Goal: Task Accomplishment & Management: Use online tool/utility

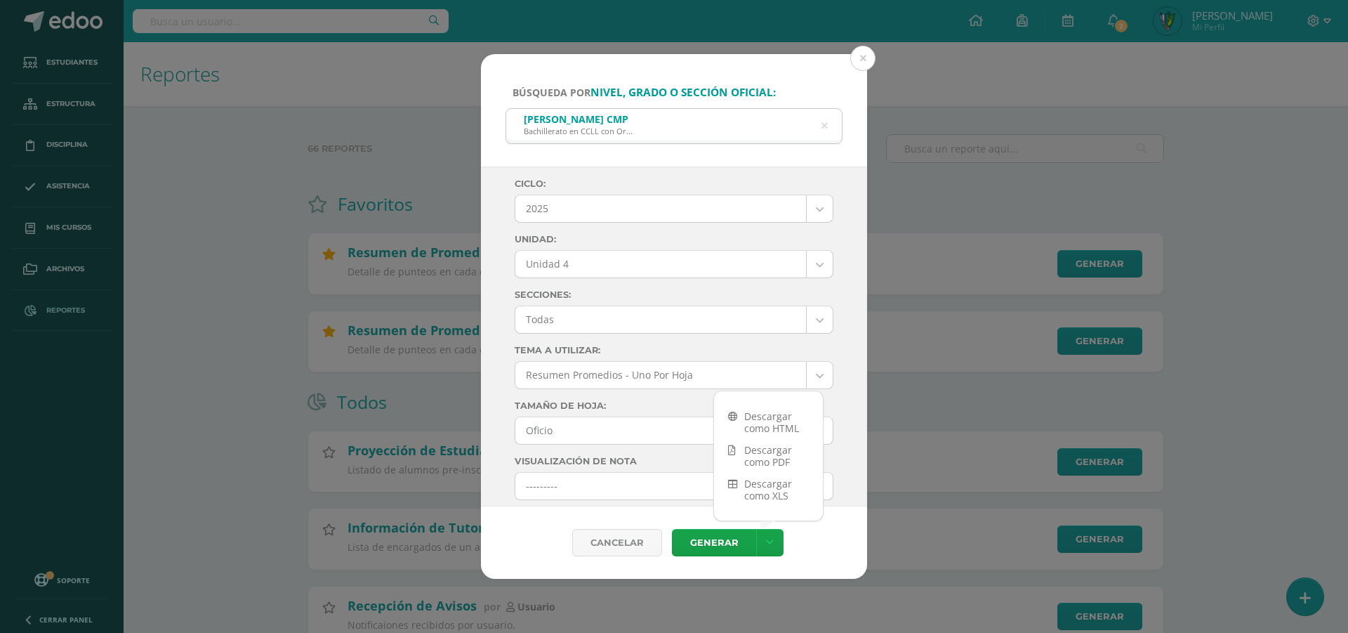
select select "7"
select select "Unidad 4"
select select "10"
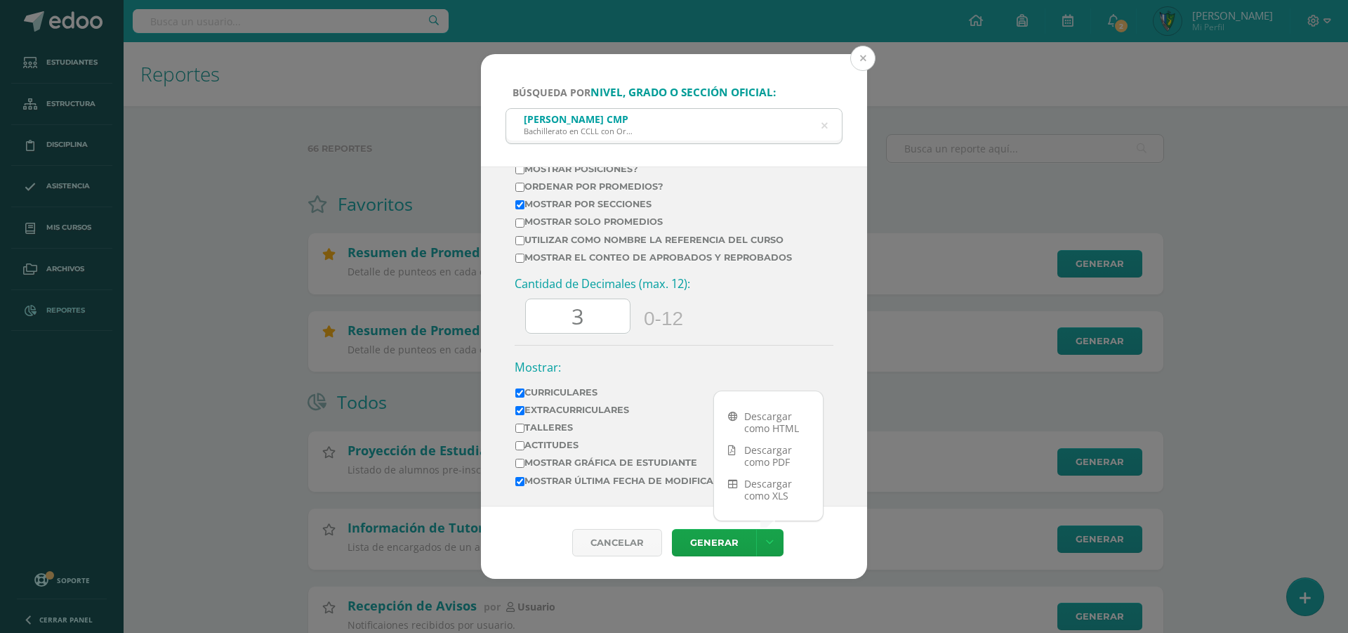
click at [867, 62] on button at bounding box center [862, 58] width 25 height 25
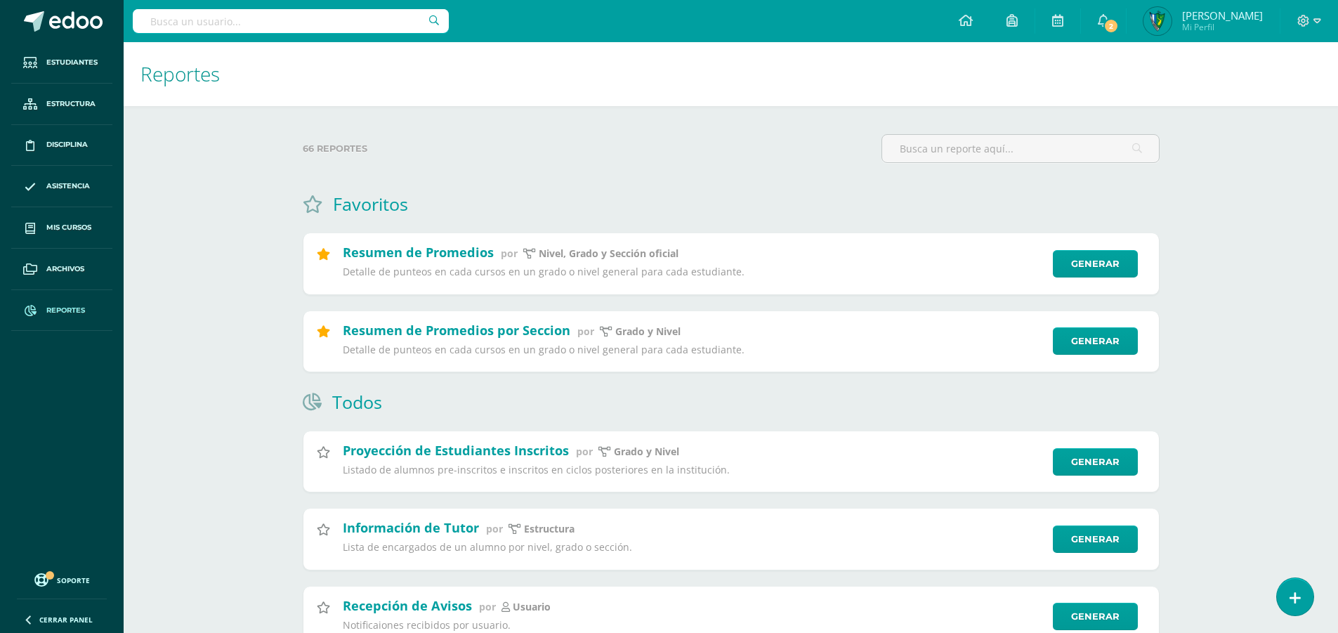
click at [248, 15] on input "text" at bounding box center [291, 21] width 316 height 24
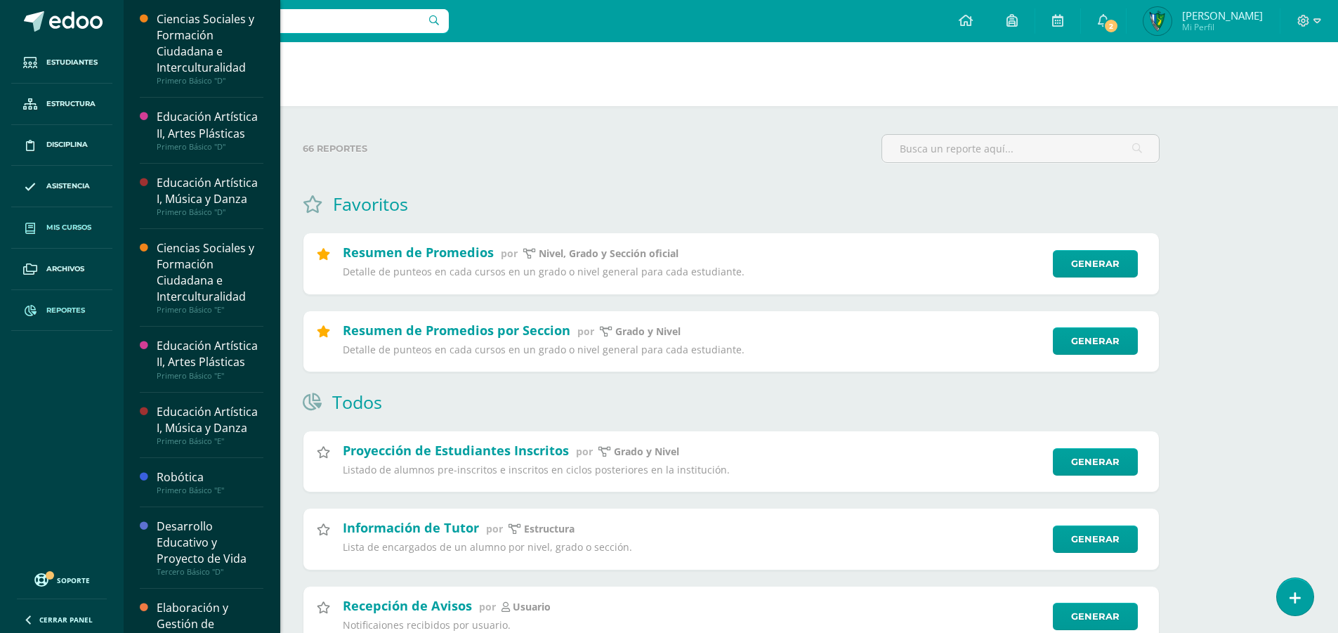
click at [72, 239] on link "Mis cursos" at bounding box center [61, 227] width 101 height 41
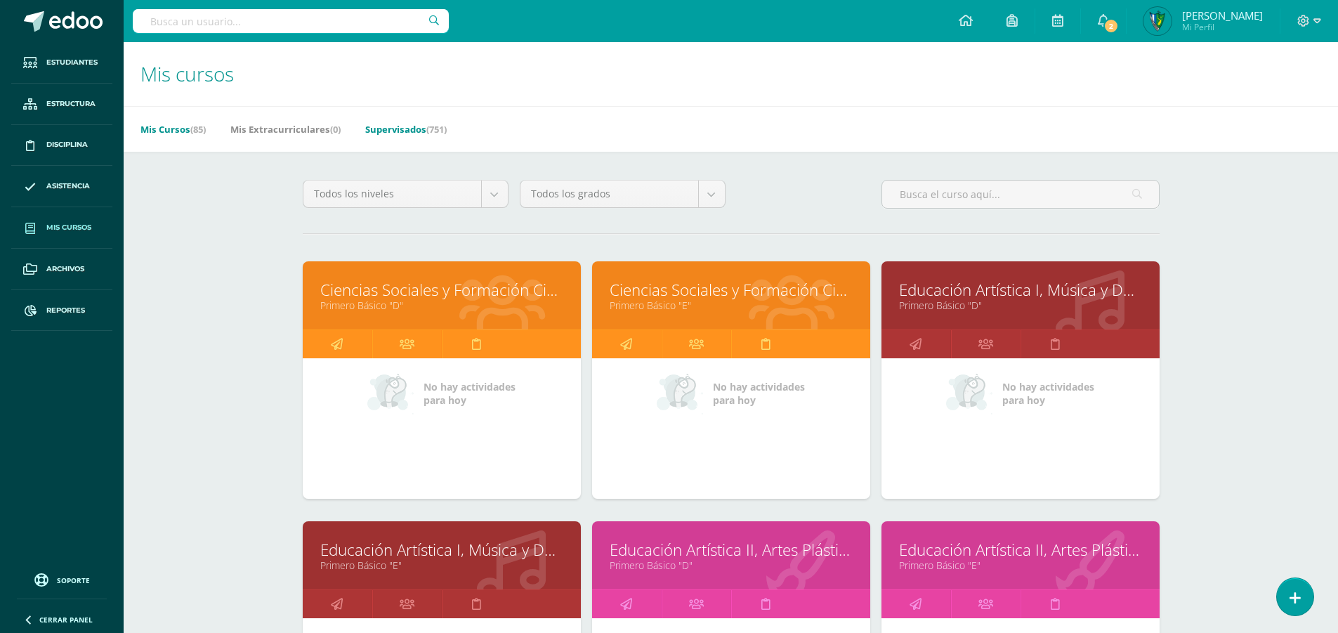
click at [426, 138] on link "Supervisados (751)" at bounding box center [405, 129] width 81 height 22
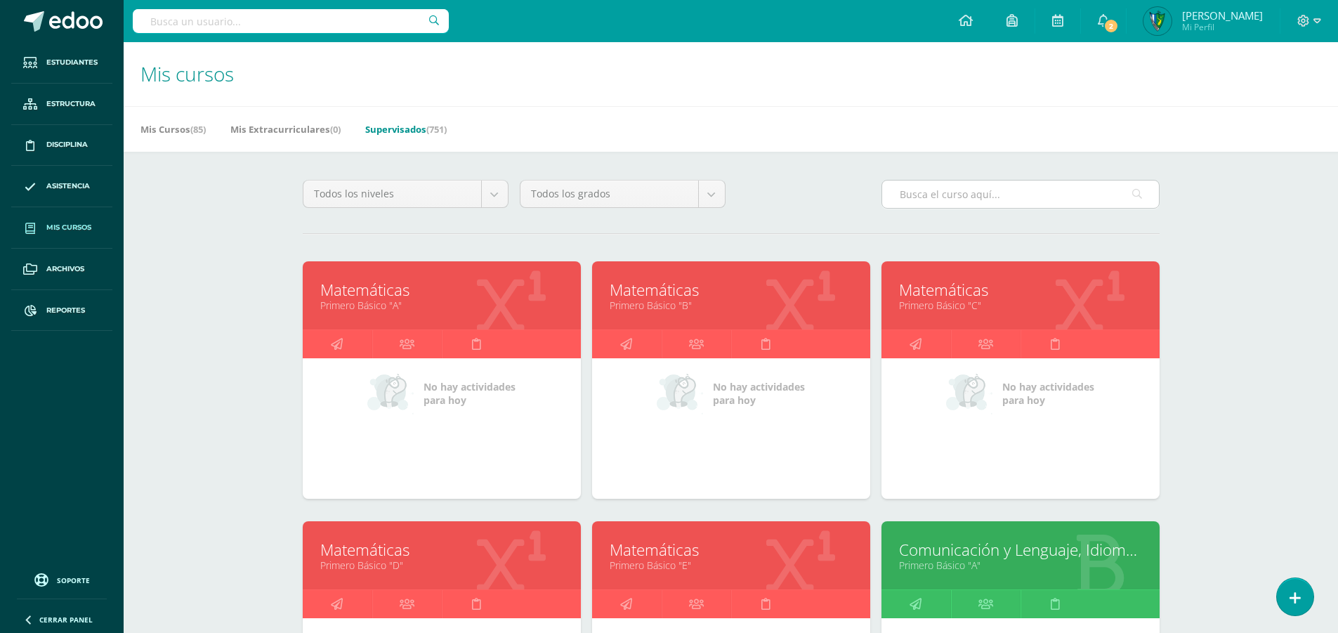
click at [1037, 206] on input "text" at bounding box center [1020, 193] width 277 height 27
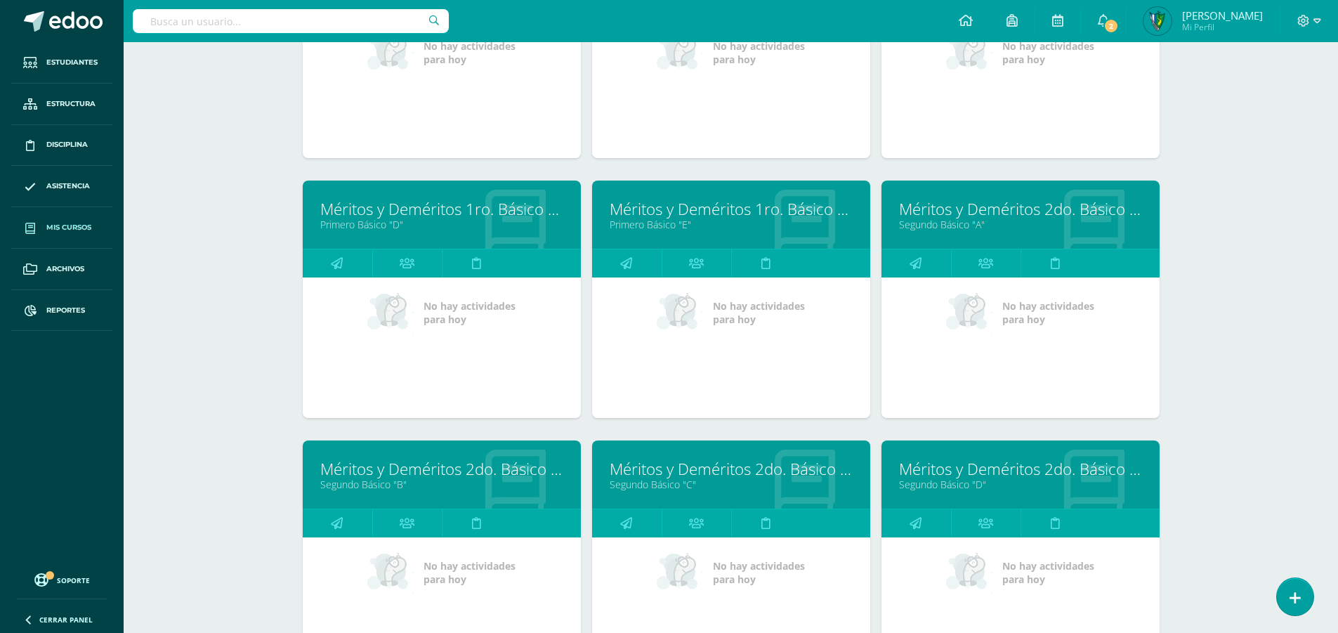
scroll to position [351, 0]
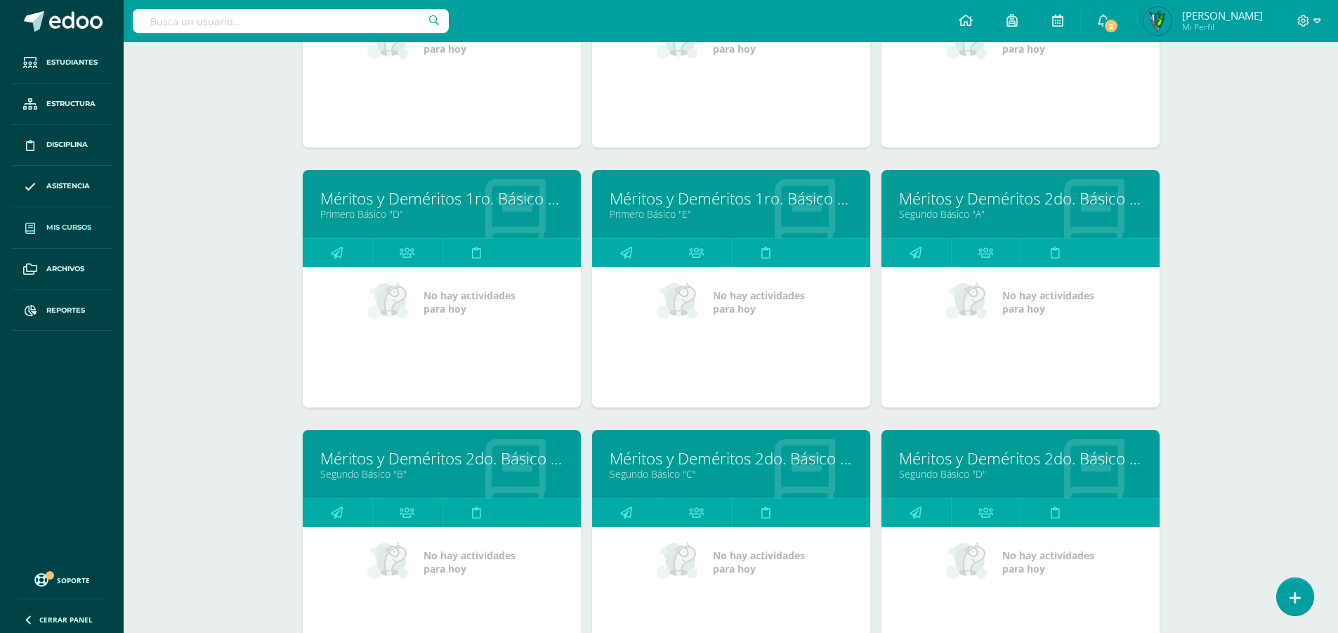
type input "meritos"
click at [650, 471] on link "Segundo Básico "C"" at bounding box center [731, 473] width 243 height 13
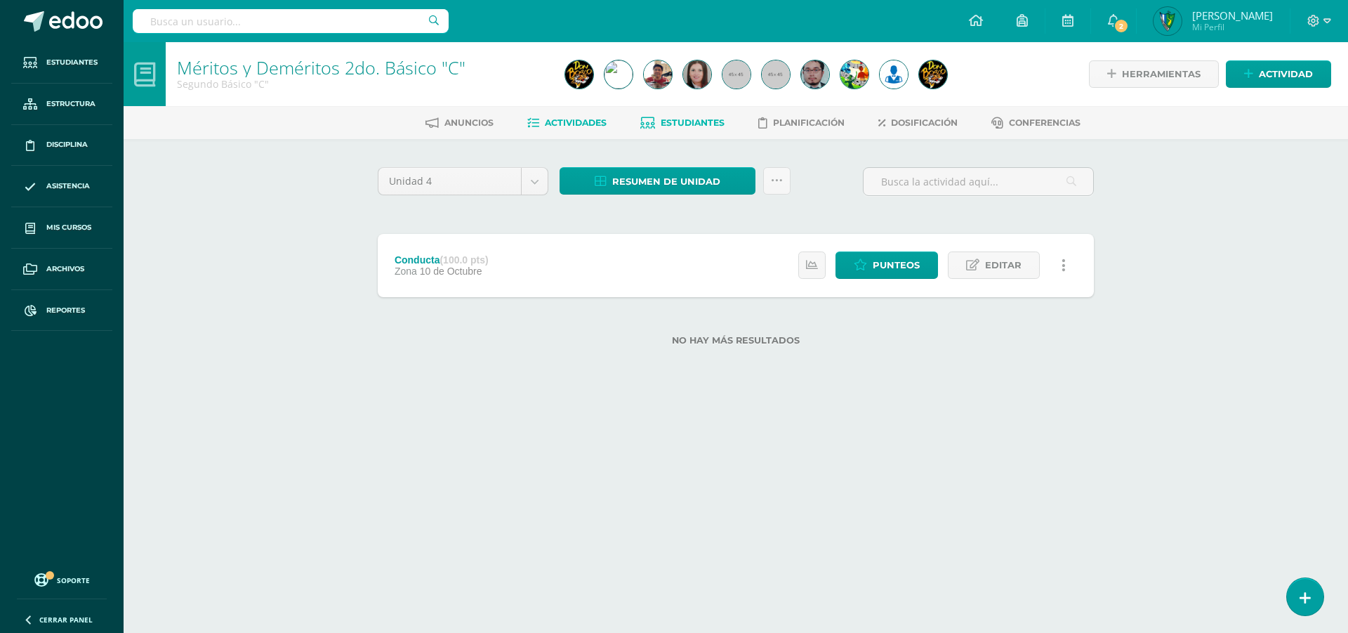
click at [664, 120] on span "Estudiantes" at bounding box center [693, 122] width 64 height 11
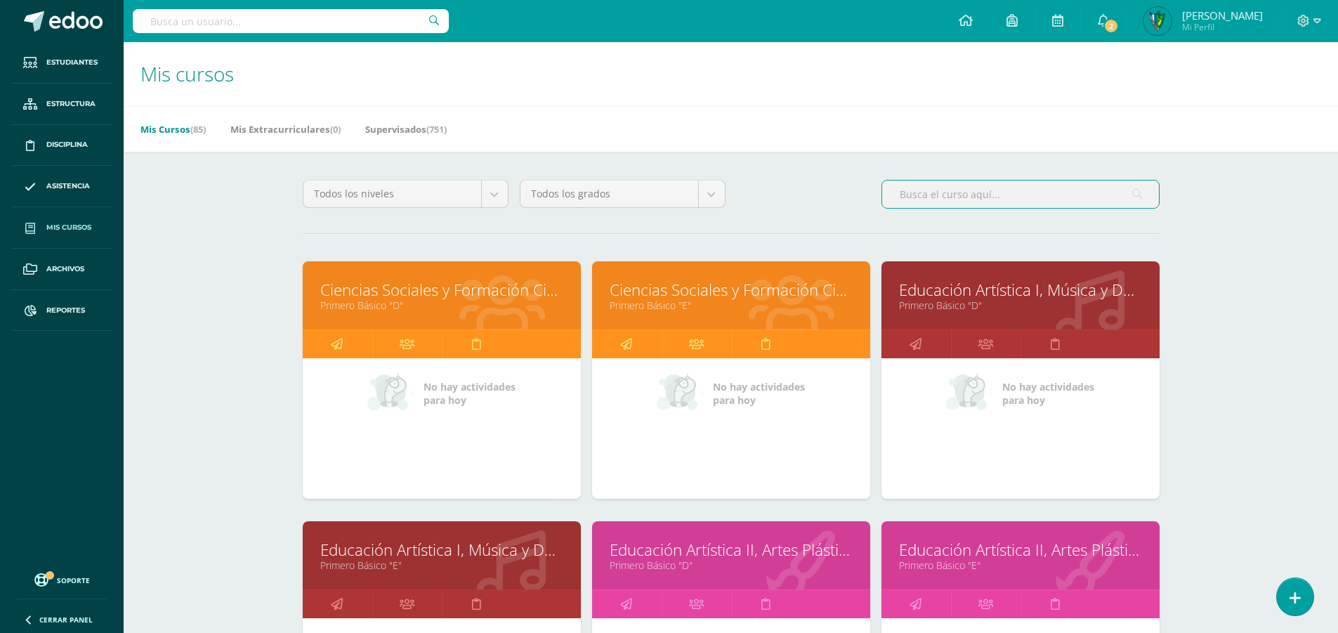
click at [1077, 198] on input "text" at bounding box center [1020, 193] width 277 height 27
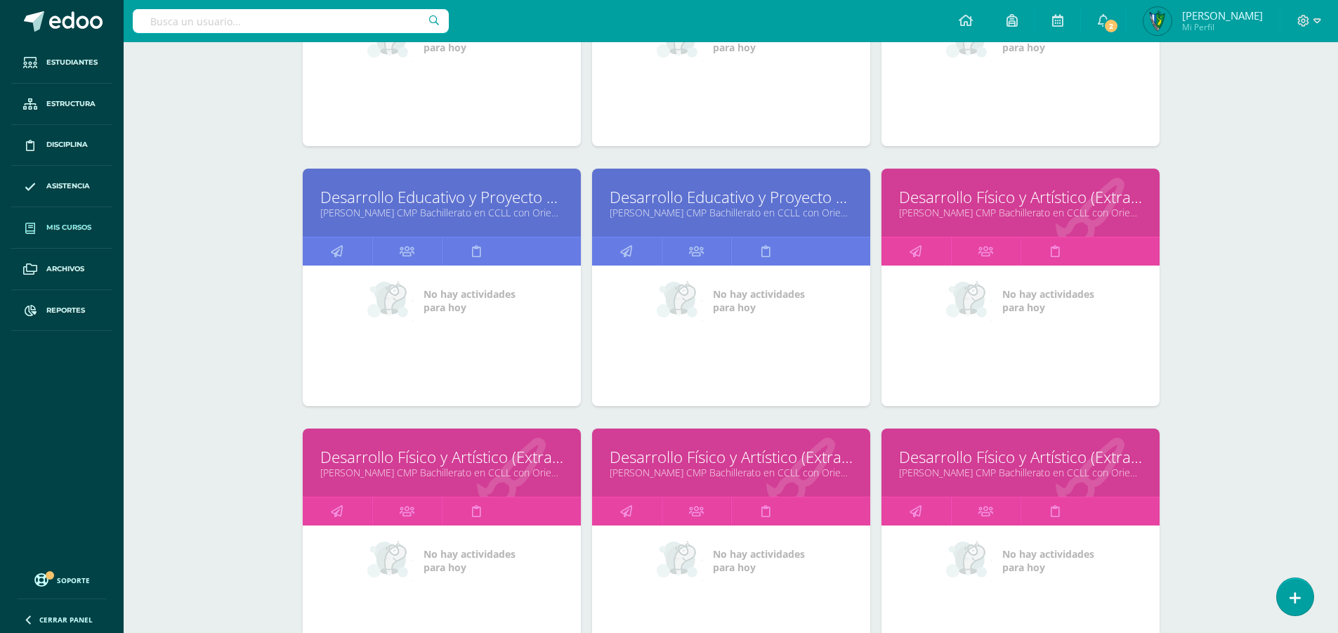
scroll to position [421, 0]
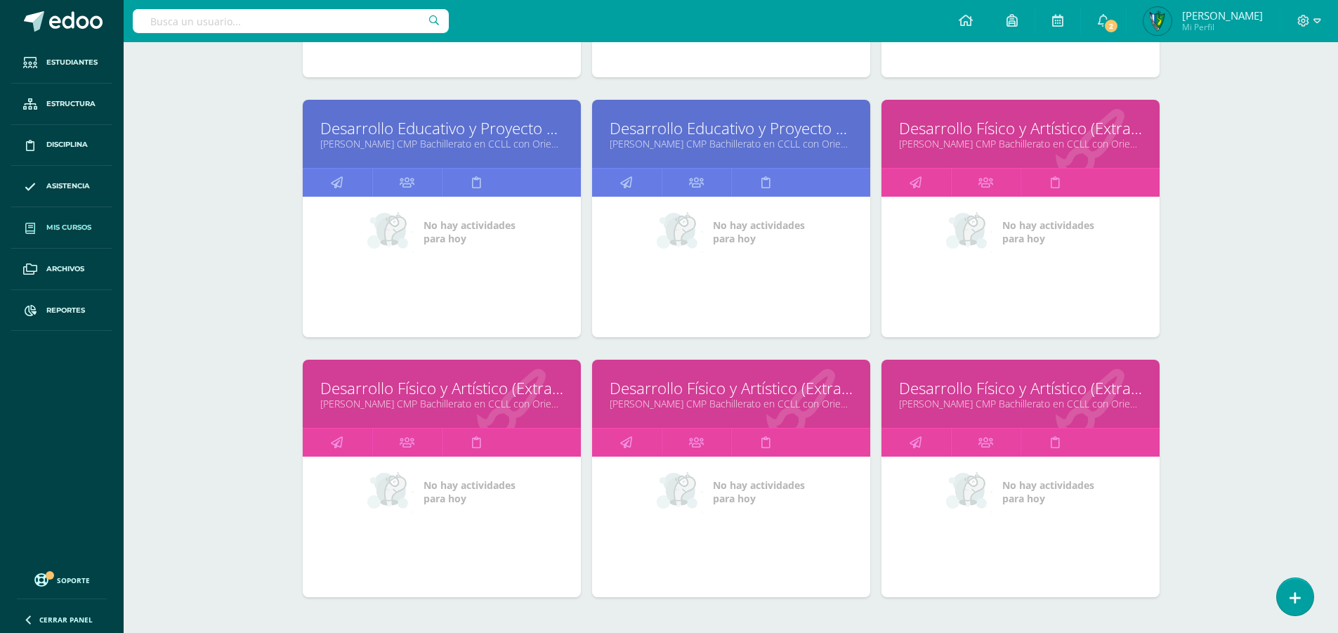
type input "desarrollo"
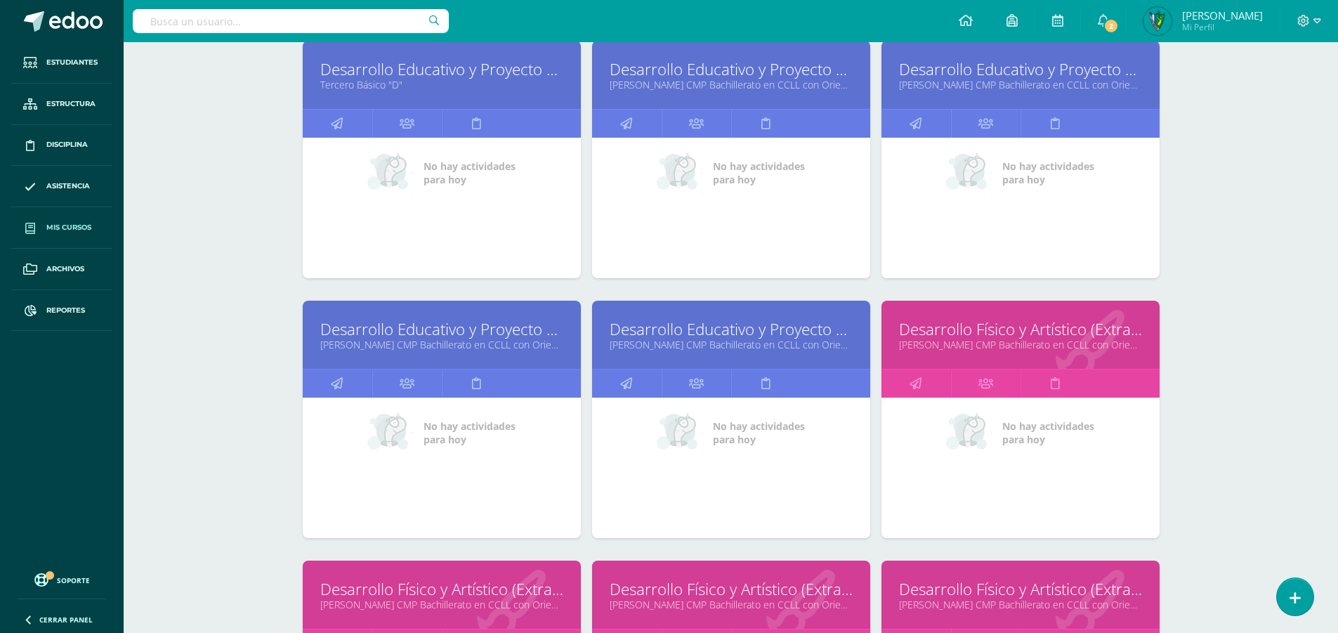
scroll to position [0, 0]
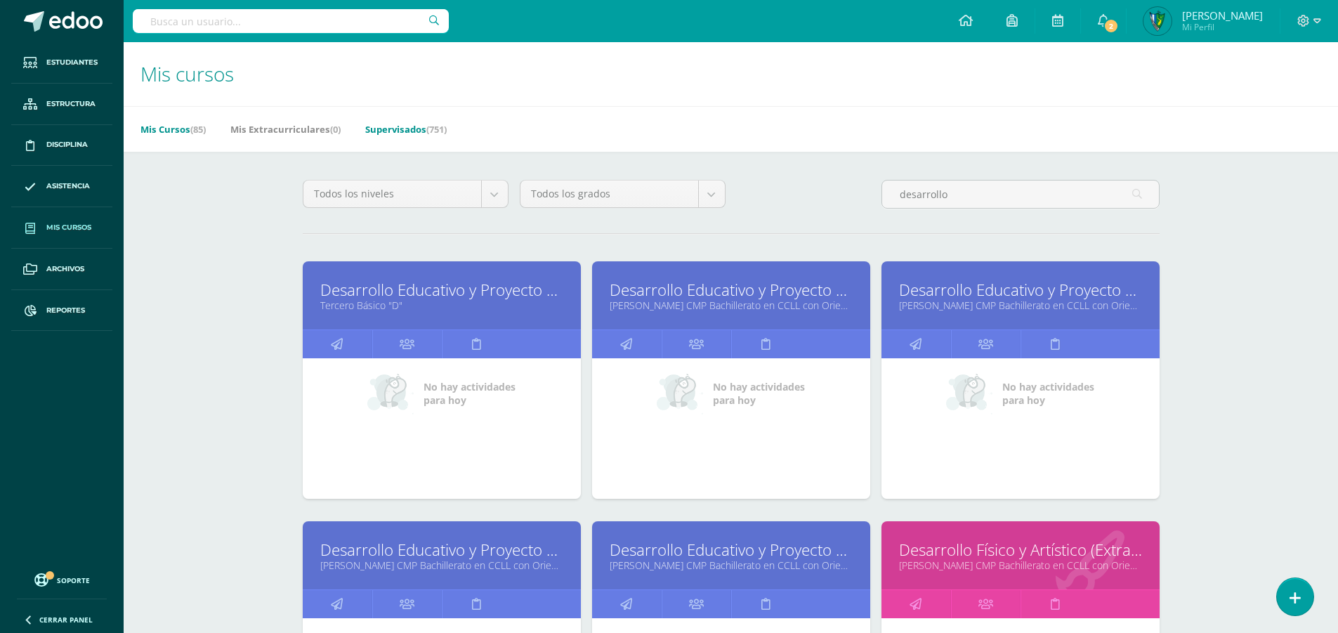
click at [394, 133] on link "Supervisados (751)" at bounding box center [405, 129] width 81 height 22
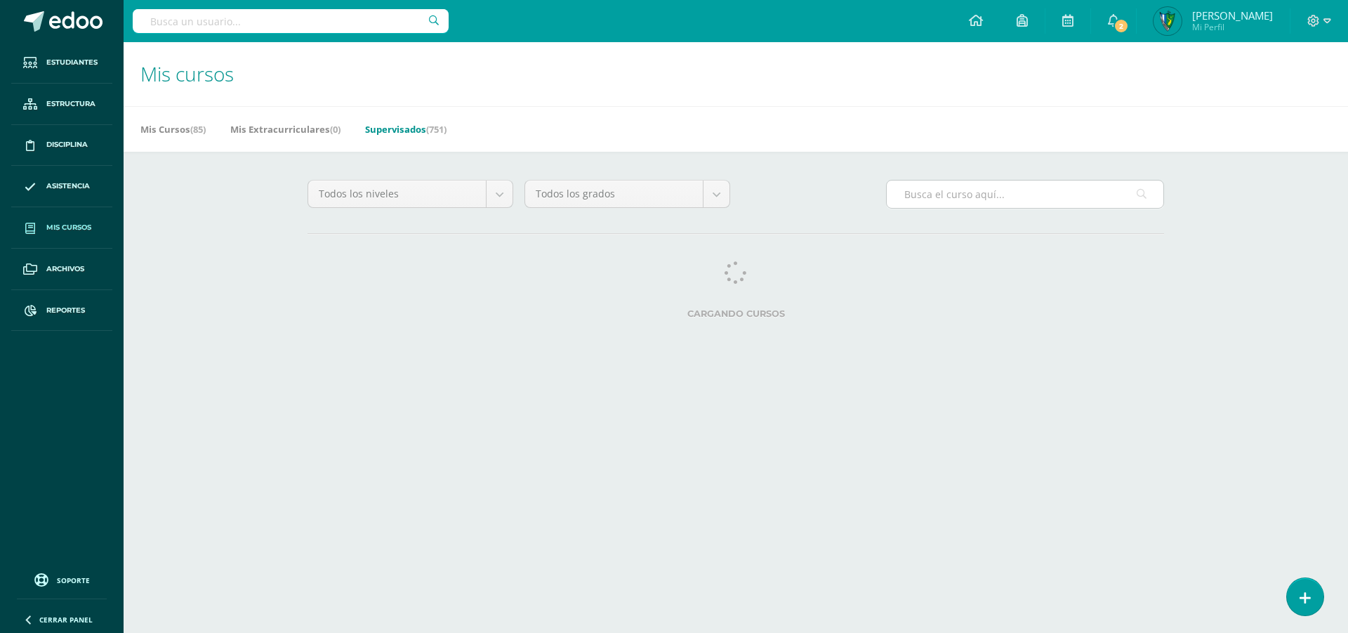
click at [962, 198] on input "text" at bounding box center [1025, 193] width 277 height 27
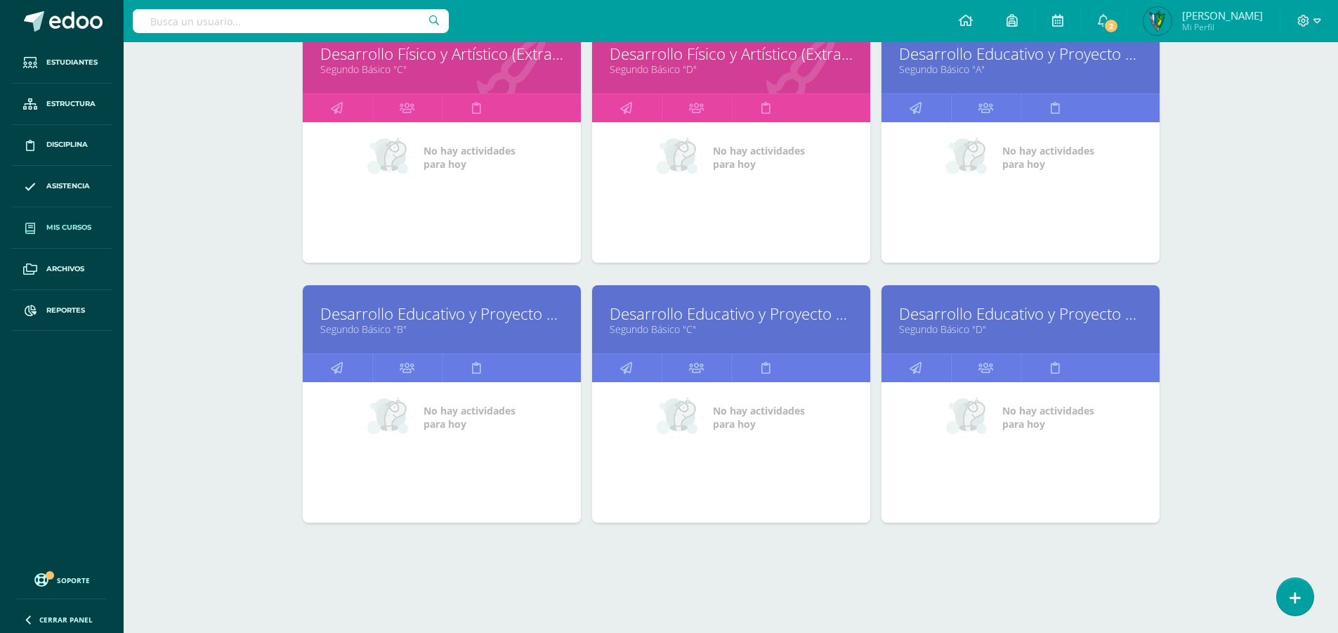
scroll to position [1276, 0]
type input "desarrollo"
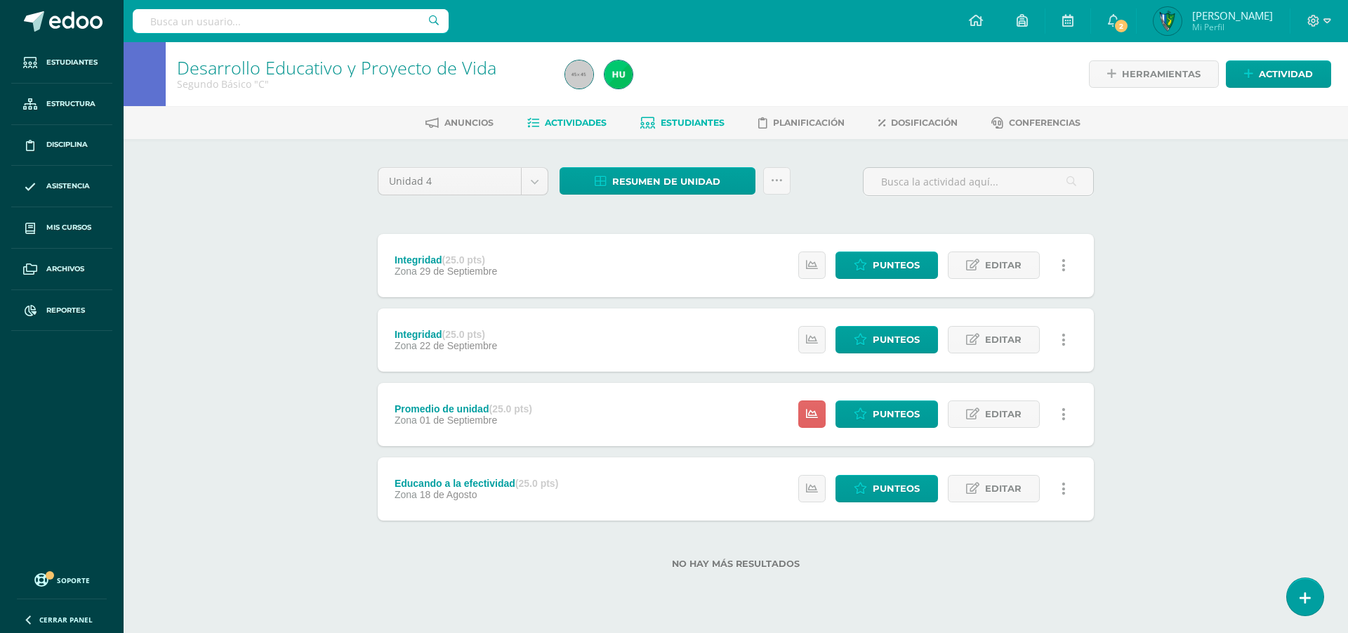
click at [685, 118] on span "Estudiantes" at bounding box center [693, 122] width 64 height 11
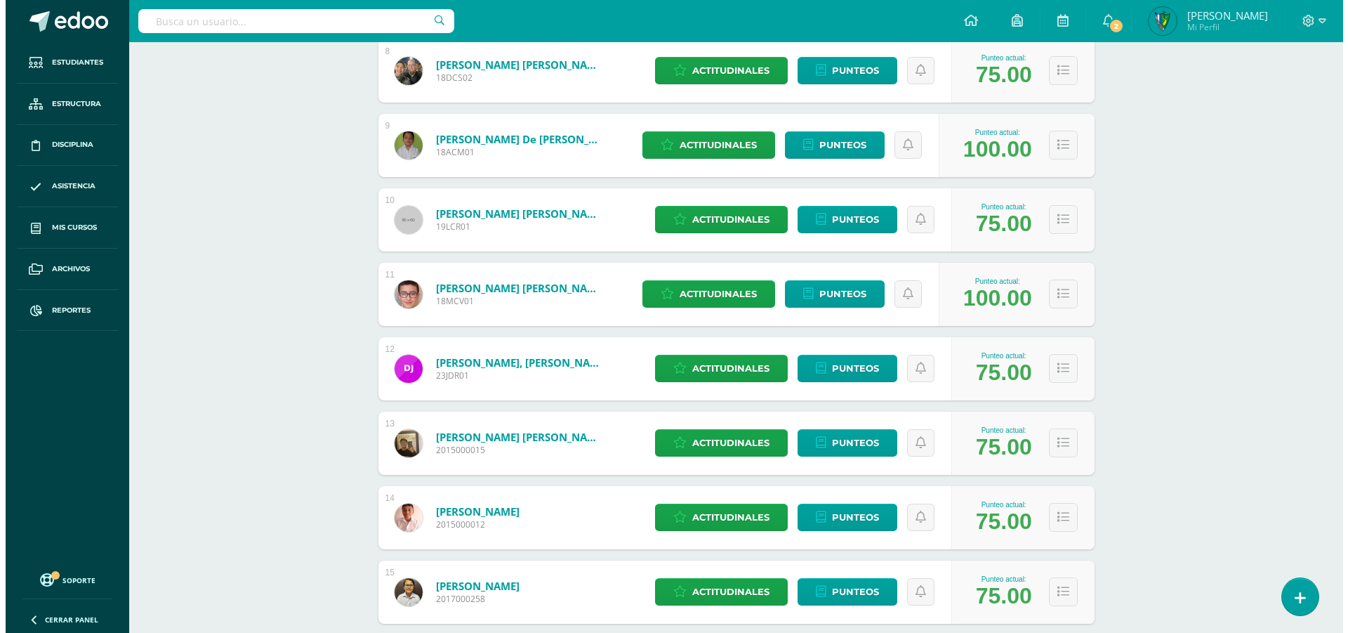
scroll to position [747, 0]
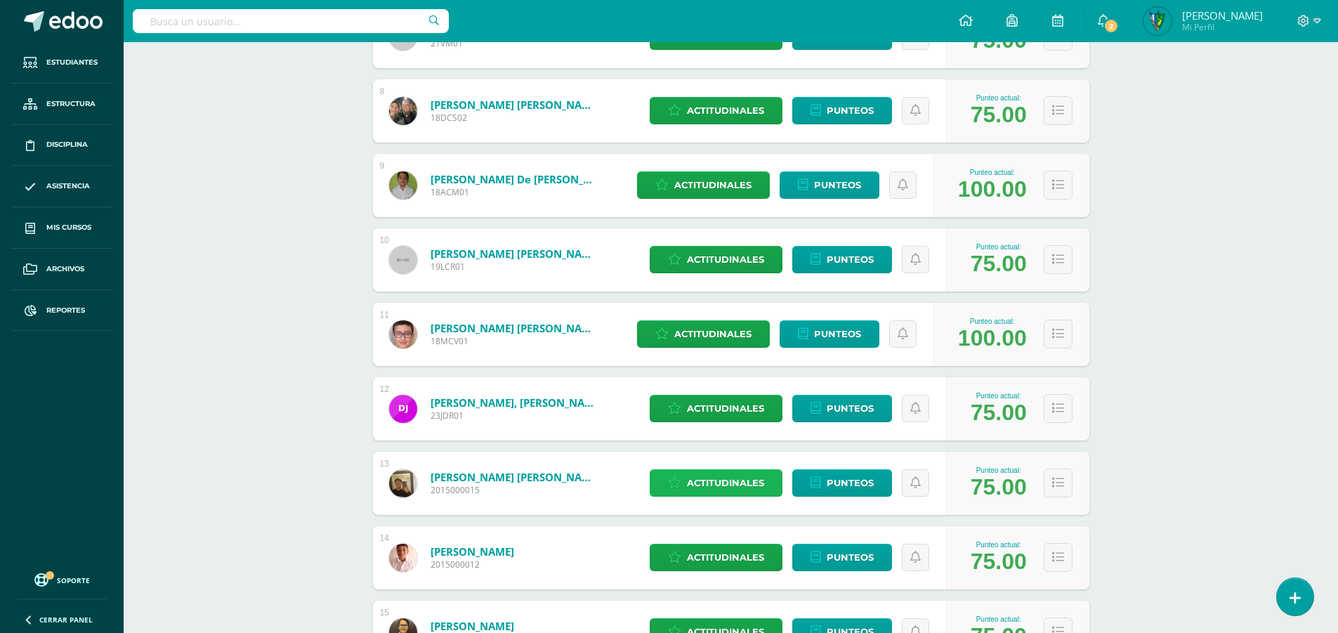
click at [728, 480] on span "Actitudinales" at bounding box center [725, 483] width 77 height 26
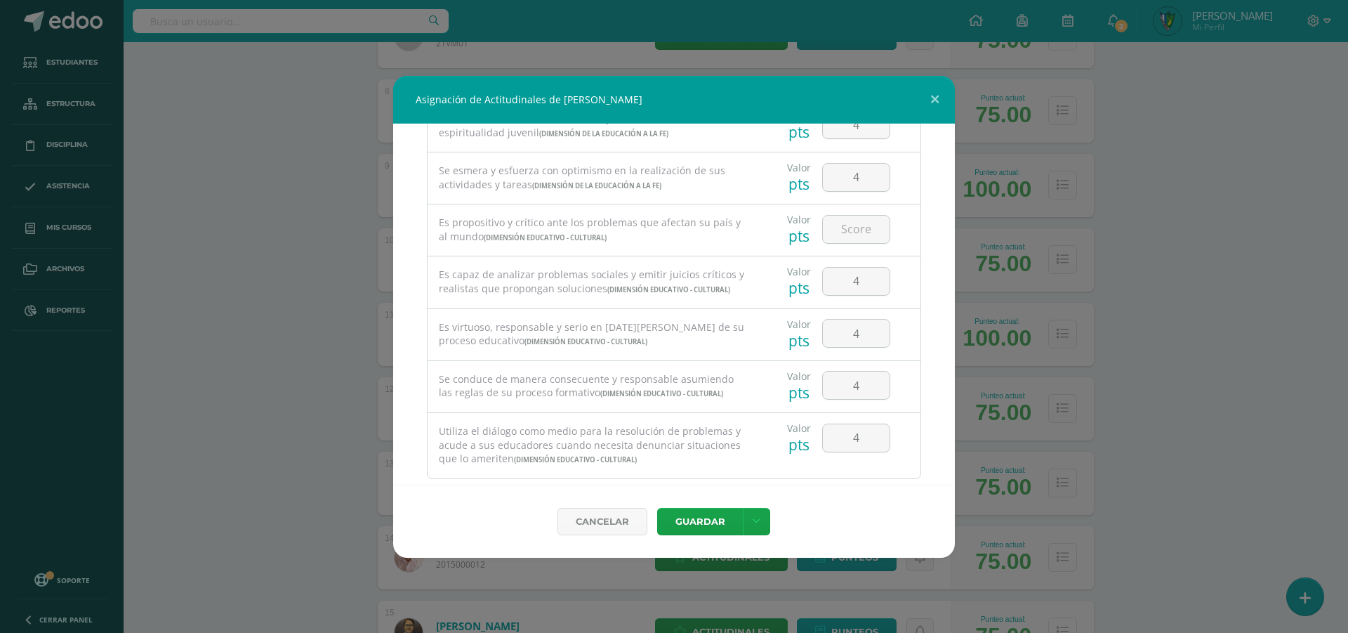
scroll to position [921, 0]
click at [835, 230] on input "number" at bounding box center [856, 226] width 67 height 27
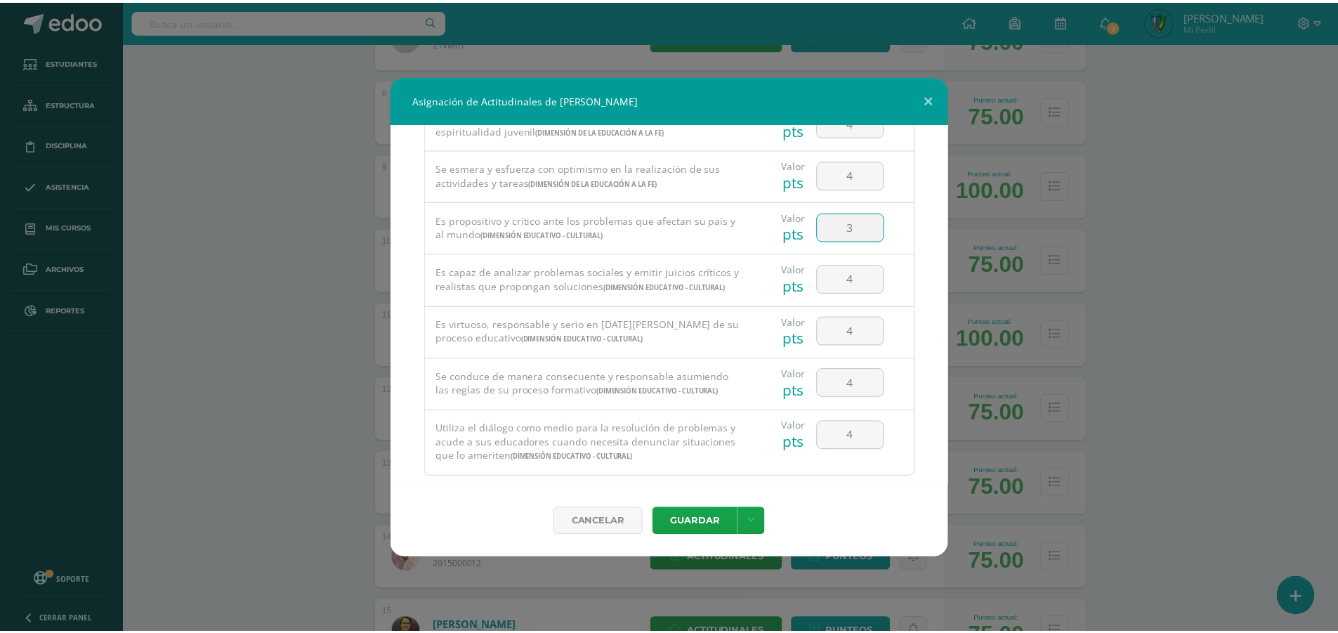
scroll to position [951, 0]
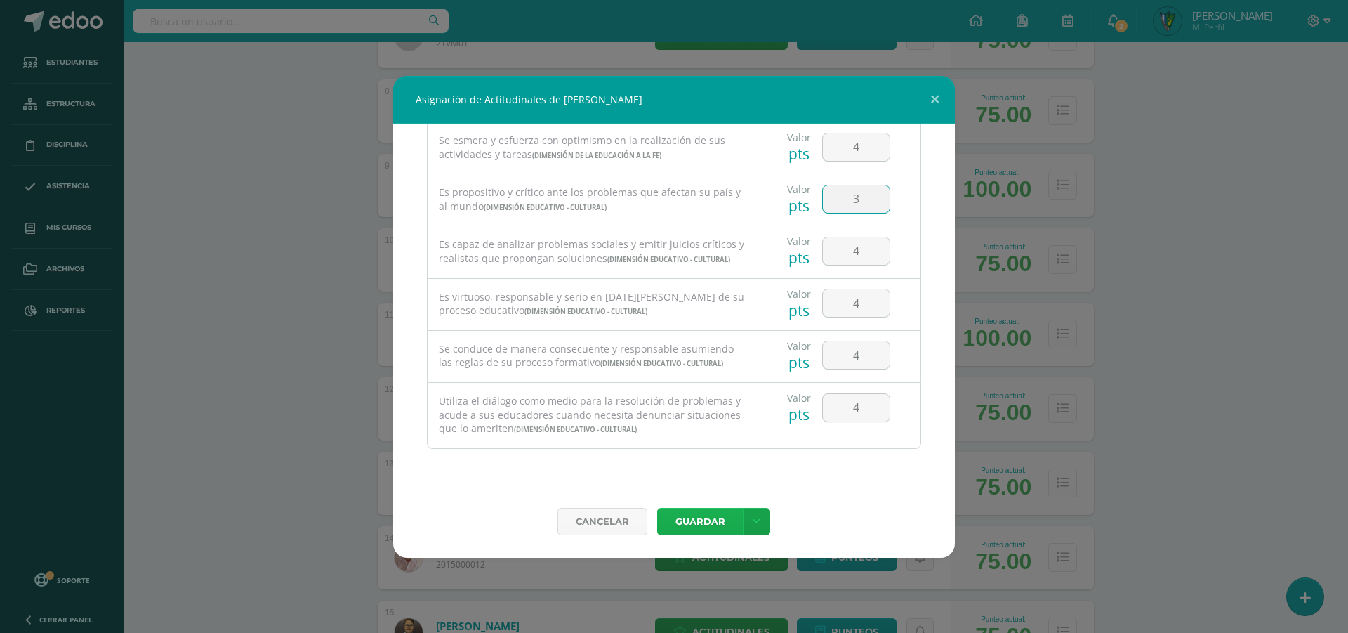
type input "3"
click at [700, 520] on button "Guardar" at bounding box center [700, 521] width 86 height 27
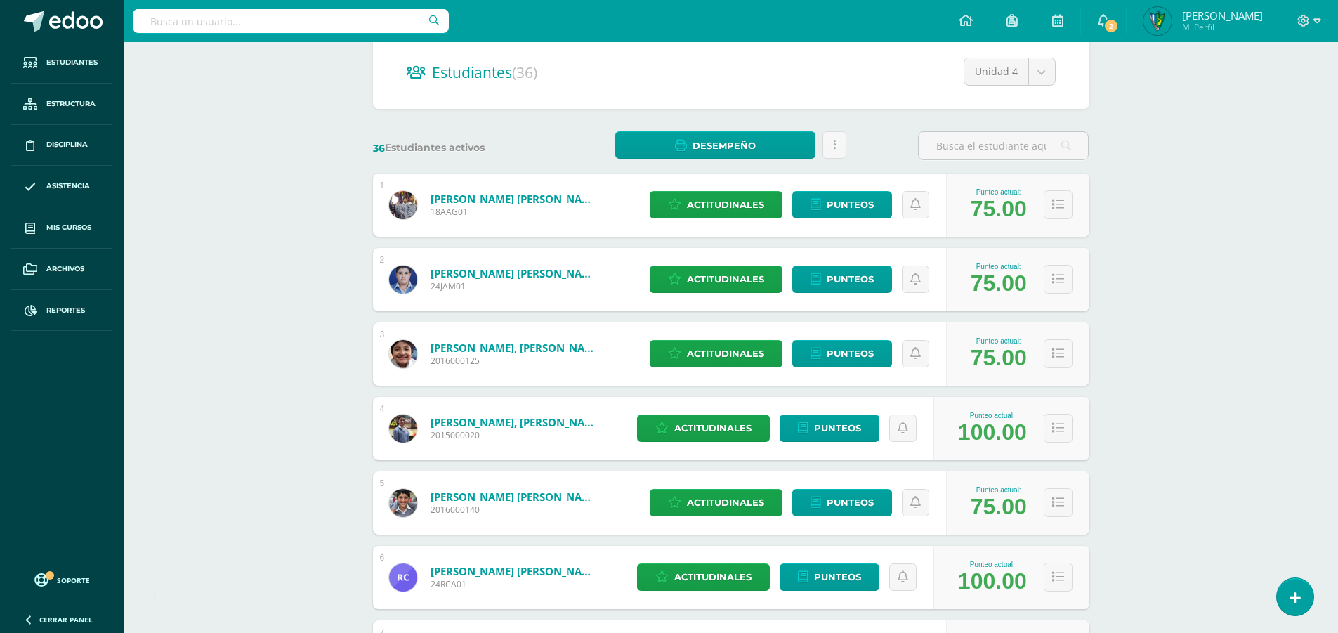
scroll to position [0, 0]
